Goal: Information Seeking & Learning: Check status

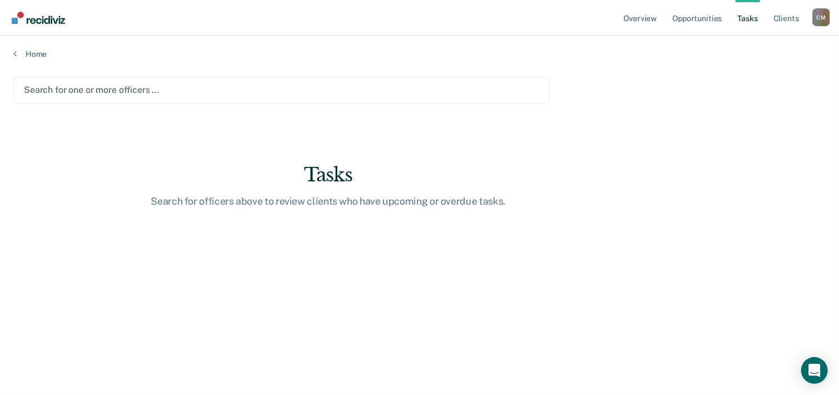
click at [127, 87] on div at bounding box center [282, 89] width 516 height 13
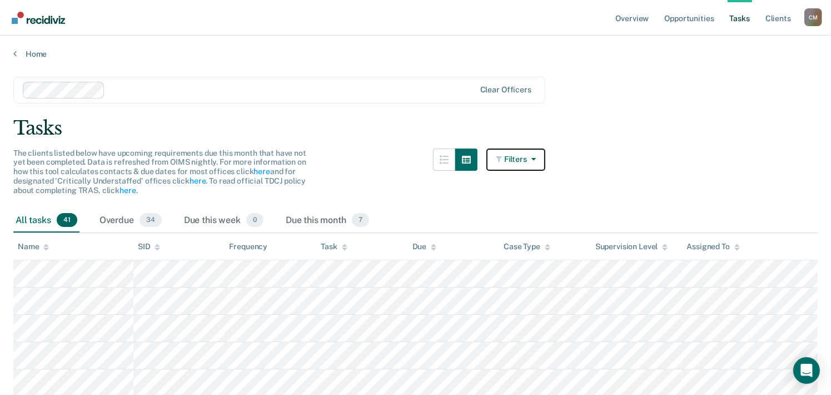
click at [521, 158] on button "Filters" at bounding box center [515, 159] width 59 height 22
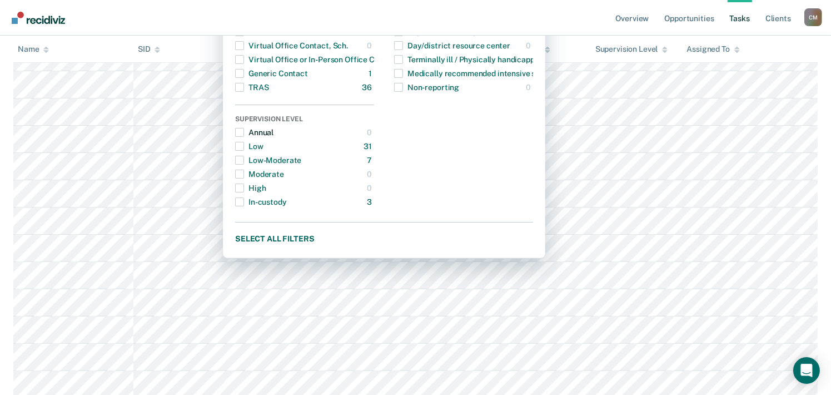
scroll to position [278, 0]
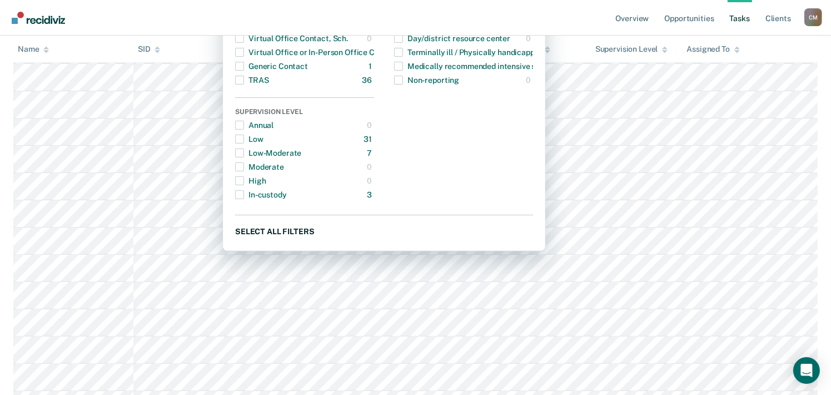
click at [300, 227] on button "Select all filters" at bounding box center [384, 231] width 298 height 14
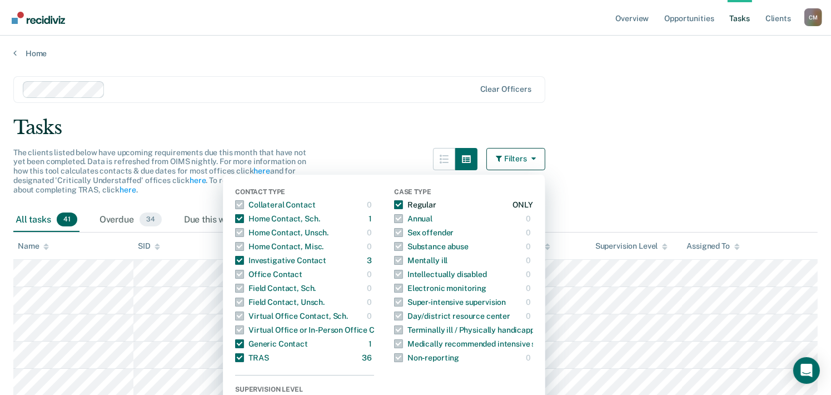
scroll to position [0, 0]
click at [511, 159] on button "Filters" at bounding box center [515, 159] width 59 height 22
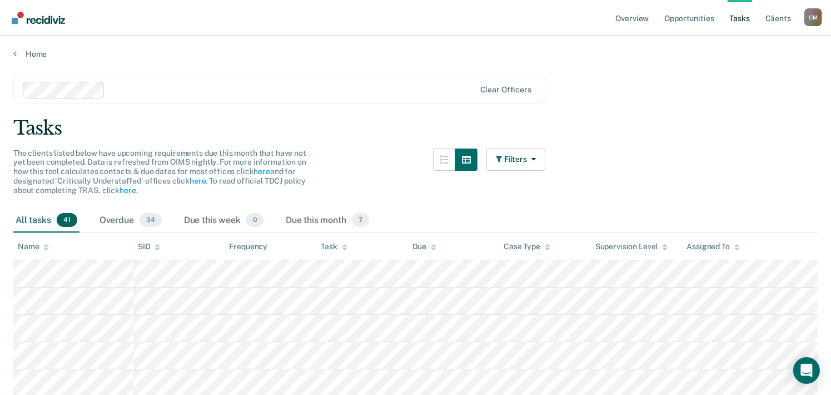
drag, startPoint x: 480, startPoint y: 194, endPoint x: 510, endPoint y: 187, distance: 30.8
click at [478, 194] on div at bounding box center [455, 178] width 44 height 60
click at [536, 160] on icon "button" at bounding box center [531, 159] width 9 height 8
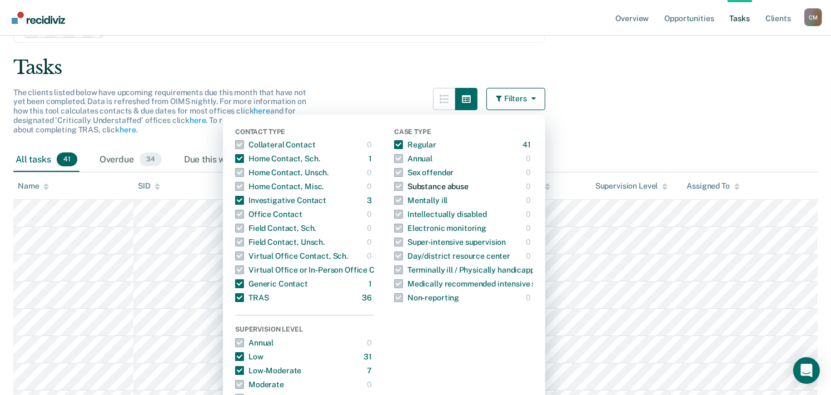
scroll to position [167, 0]
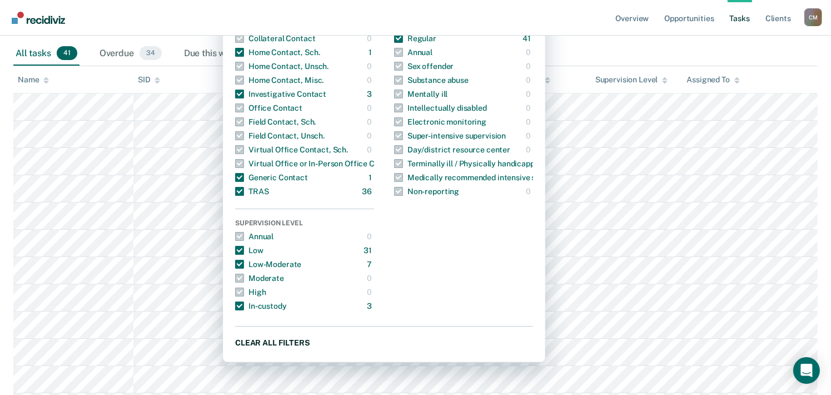
click at [308, 341] on button "Clear all filters" at bounding box center [384, 342] width 298 height 14
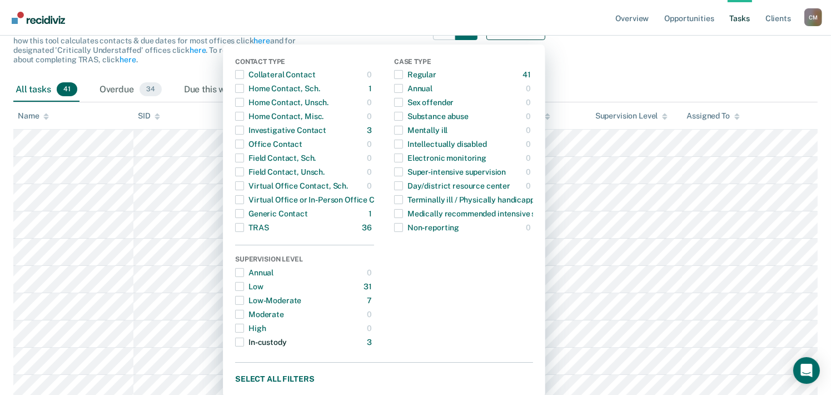
scroll to position [111, 0]
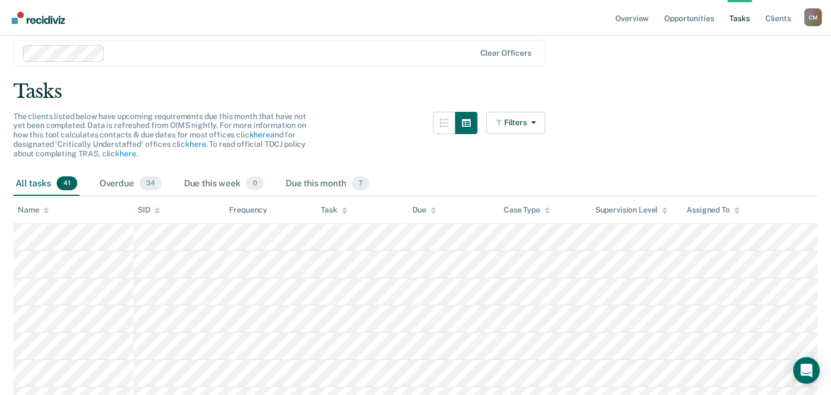
scroll to position [56, 0]
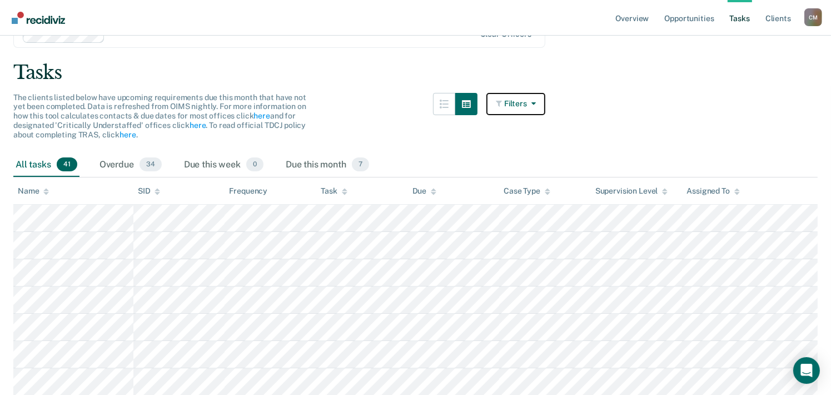
click at [530, 103] on button "Filters" at bounding box center [515, 104] width 59 height 22
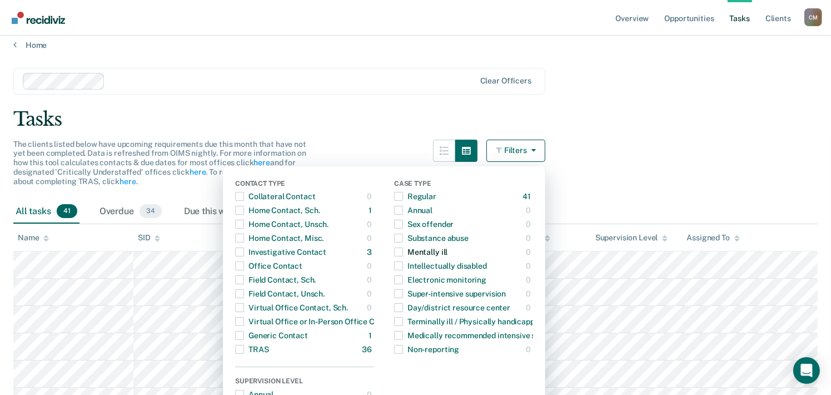
scroll to position [0, 0]
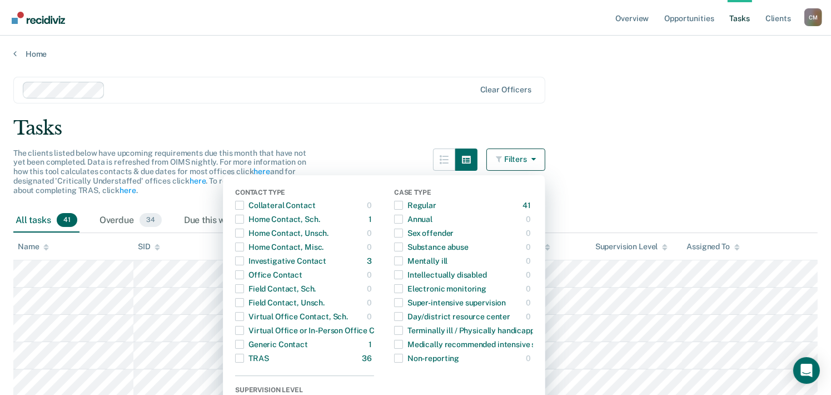
click at [596, 126] on div "Tasks" at bounding box center [415, 128] width 804 height 23
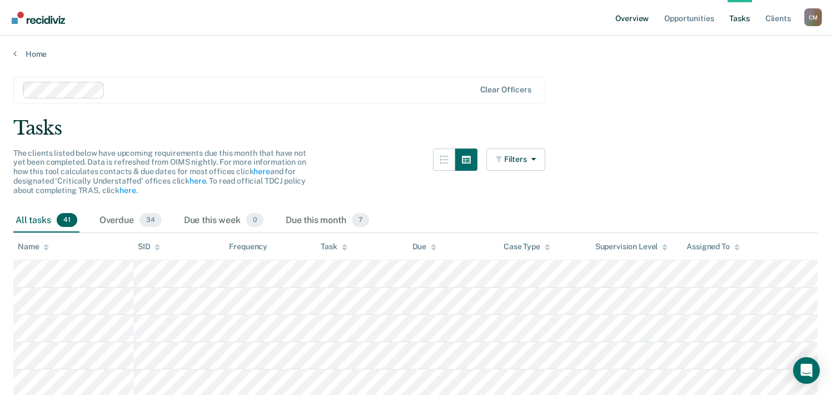
click at [639, 18] on link "Overview" at bounding box center [633, 18] width 38 height 36
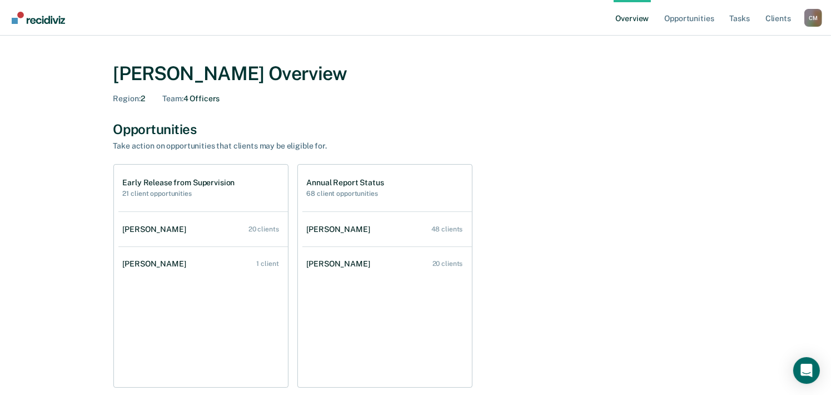
click at [221, 185] on h1 "Early Release from Supervision" at bounding box center [179, 182] width 112 height 9
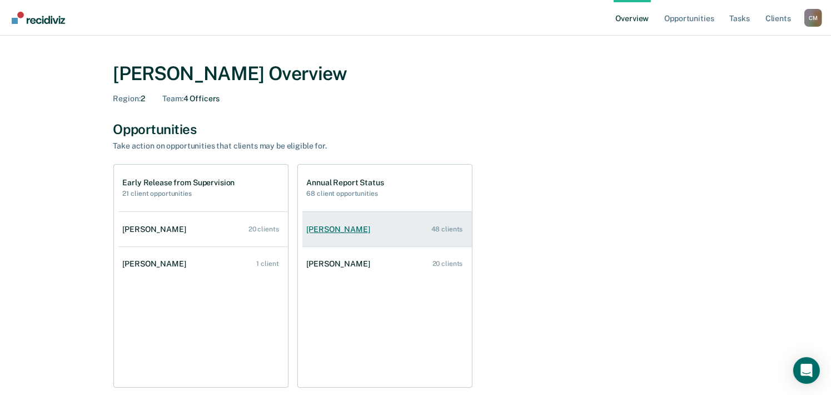
click at [444, 227] on div "48 clients" at bounding box center [447, 229] width 32 height 8
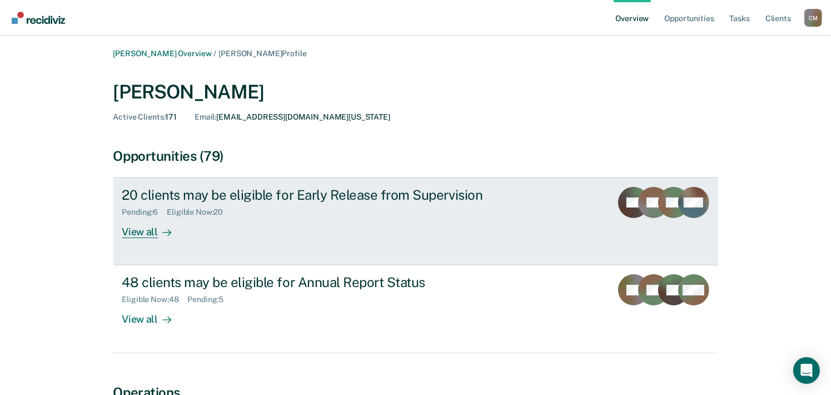
click at [138, 232] on div "View all" at bounding box center [153, 228] width 62 height 22
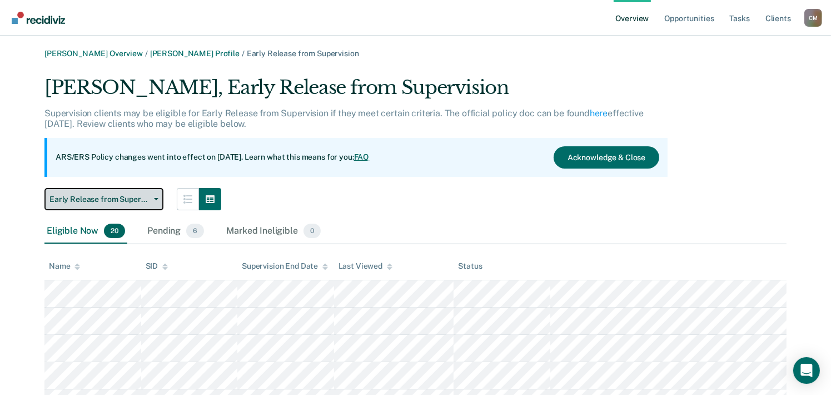
click at [156, 198] on icon "button" at bounding box center [156, 199] width 4 height 2
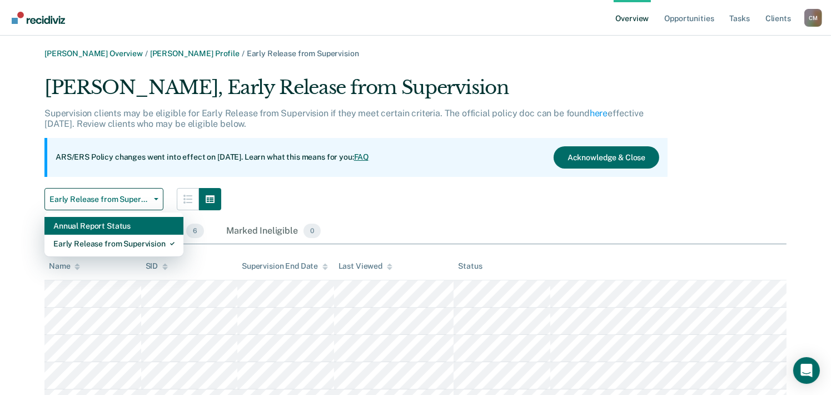
drag, startPoint x: 124, startPoint y: 227, endPoint x: 138, endPoint y: 222, distance: 14.8
click at [125, 226] on div "Annual Report Status" at bounding box center [113, 226] width 121 height 18
